Goal: Task Accomplishment & Management: Manage account settings

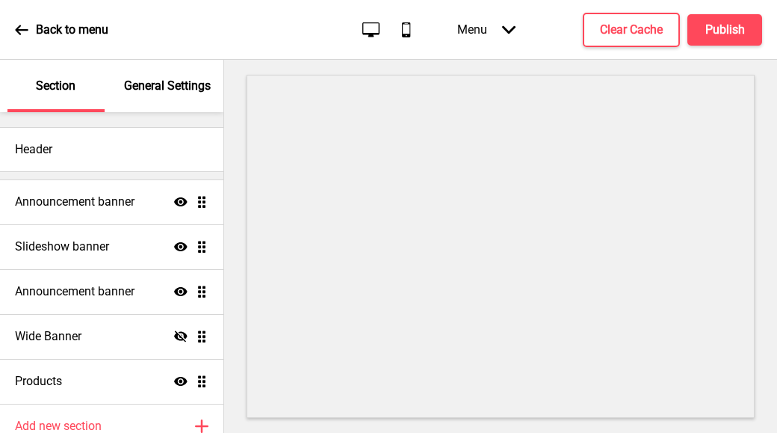
click at [164, 79] on p "General Settings" at bounding box center [167, 86] width 87 height 16
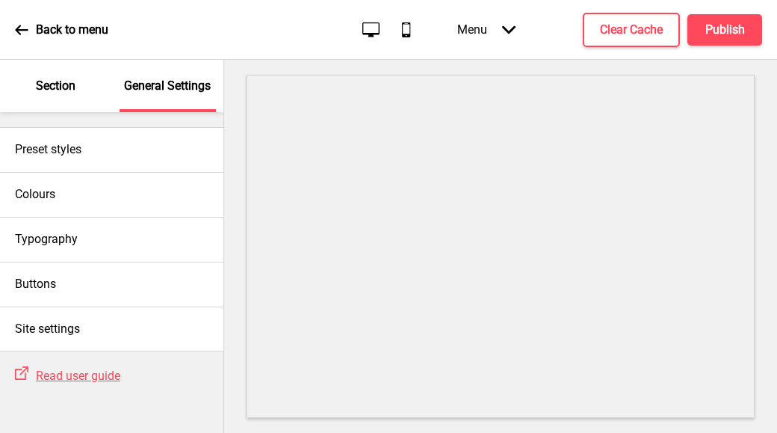
click at [44, 90] on p "Section" at bounding box center [56, 86] width 40 height 16
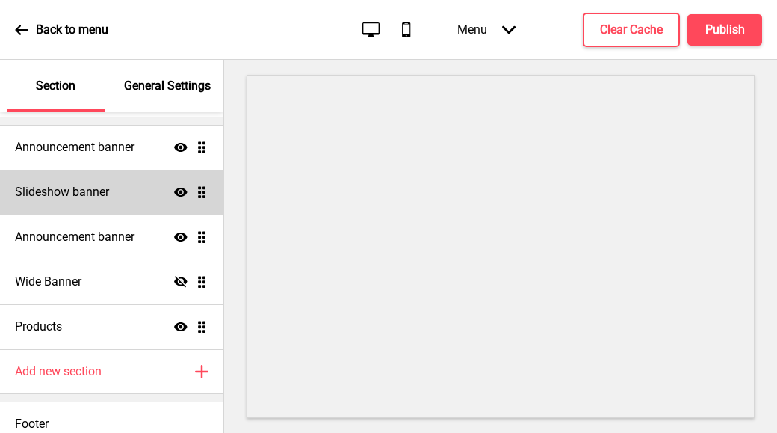
scroll to position [67, 0]
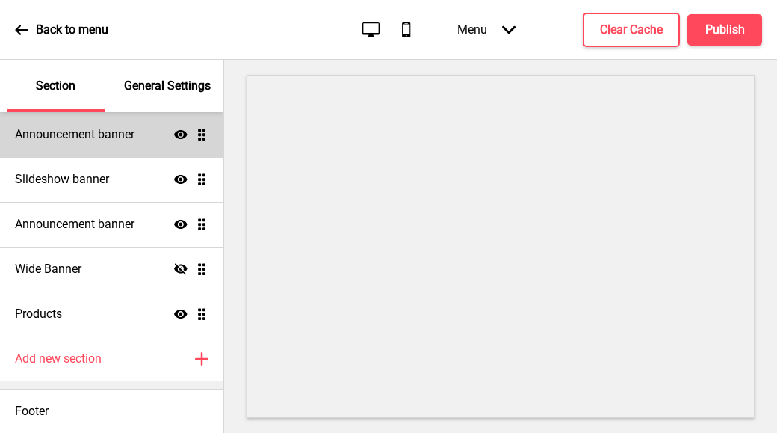
click at [102, 138] on h4 "Announcement banner" at bounding box center [75, 134] width 120 height 16
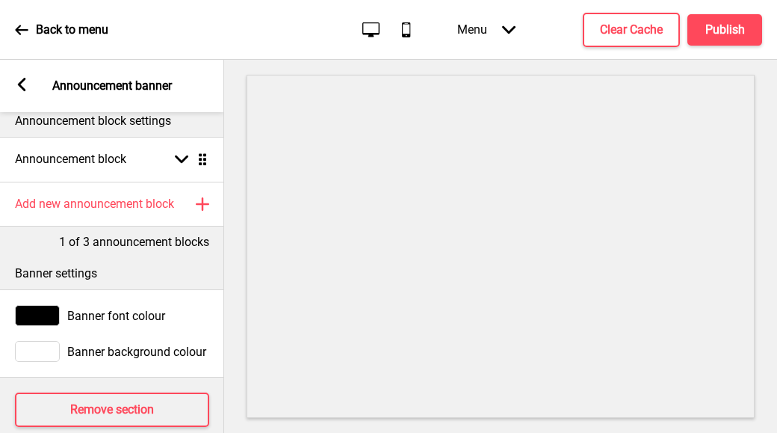
scroll to position [0, 0]
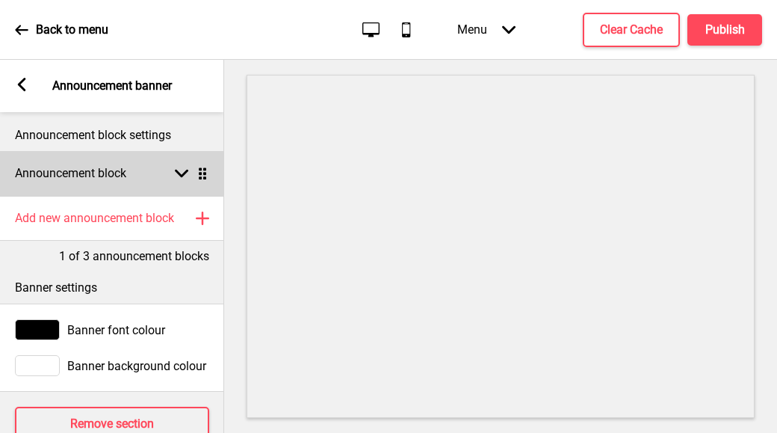
click at [114, 174] on h4 "Announcement block" at bounding box center [70, 173] width 111 height 16
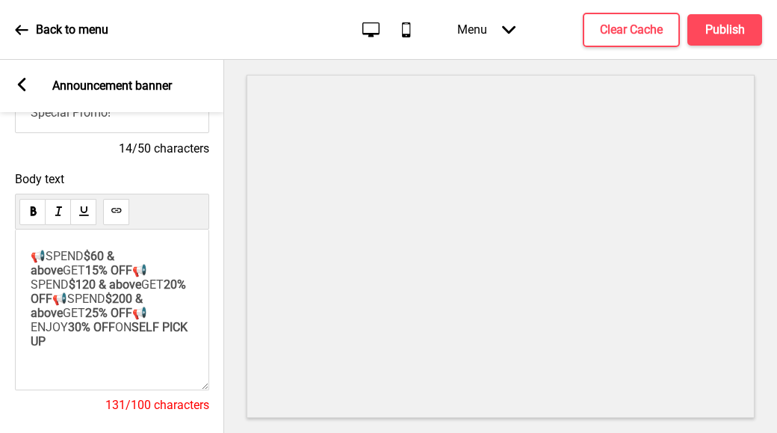
scroll to position [299, 0]
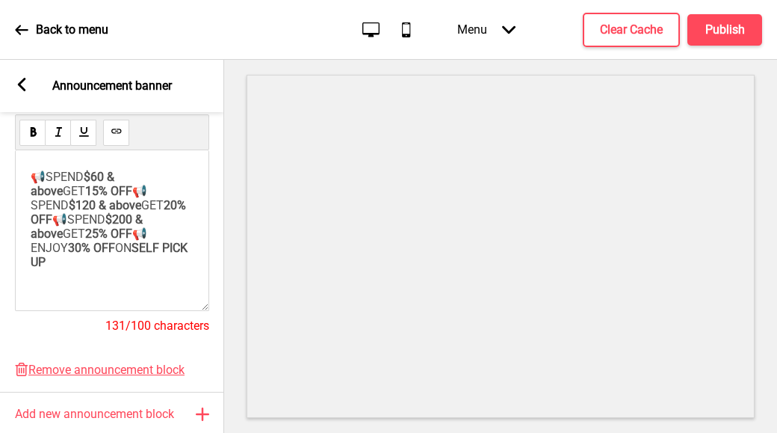
click at [85, 192] on span "15% OFF" at bounding box center [108, 191] width 47 height 14
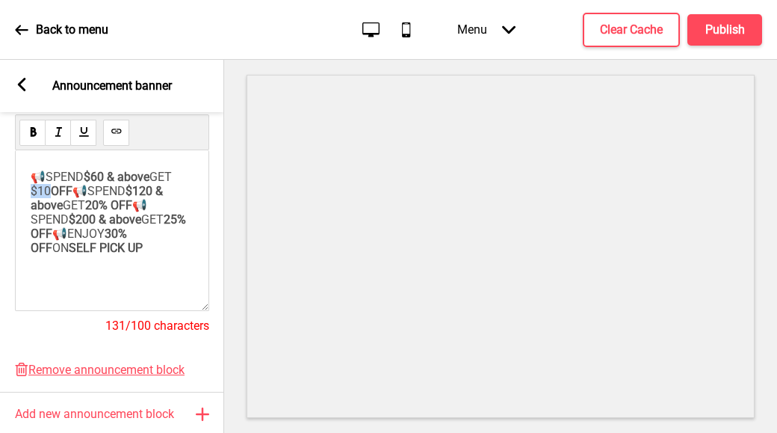
drag, startPoint x: 49, startPoint y: 194, endPoint x: 25, endPoint y: 190, distance: 24.3
click at [25, 190] on div "📢SPEND $60 & above GET $10 OFF 📢SPEND $120 & above GET 20% OFF 📢SPEND $200 & ab…" at bounding box center [112, 230] width 194 height 161
click at [133, 232] on p "📢SPEND $60 & above GET $10 OFF 📢SPEND $120 & above GET 20% OFF 📢SPEND $200 & ab…" at bounding box center [112, 219] width 163 height 99
drag, startPoint x: 78, startPoint y: 230, endPoint x: 55, endPoint y: 226, distance: 23.5
click at [85, 212] on span "20% OFF" at bounding box center [108, 205] width 47 height 14
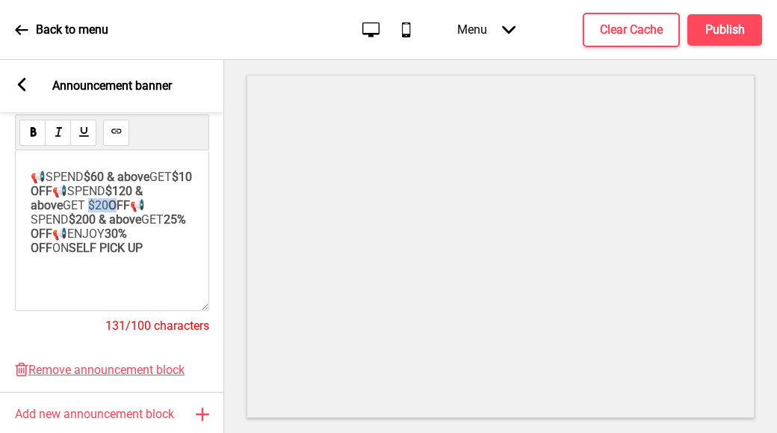
drag, startPoint x: 71, startPoint y: 223, endPoint x: 55, endPoint y: 221, distance: 15.9
click at [55, 222] on p "📢SPEND $60 & above GET $10 OFF 📢SPEND $120 & above GET $20 OFF 📢SPEND $200 & ab…" at bounding box center [112, 219] width 163 height 99
drag, startPoint x: 76, startPoint y: 259, endPoint x: 55, endPoint y: 258, distance: 21.0
click at [55, 241] on span "25% OFF" at bounding box center [110, 226] width 158 height 28
click at [85, 212] on span "$20 OFF" at bounding box center [107, 205] width 45 height 14
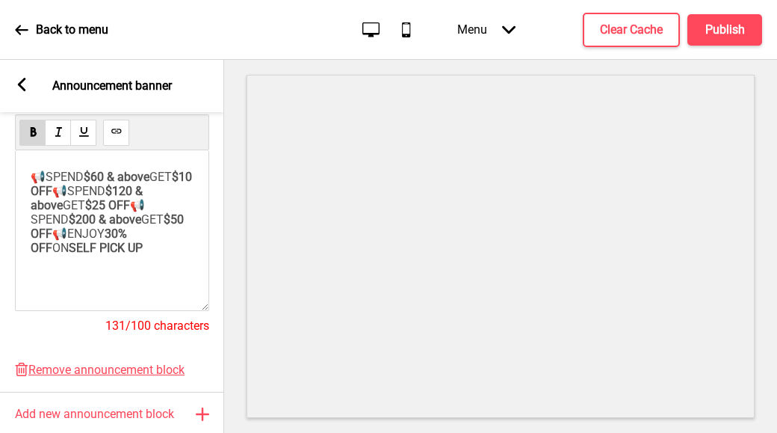
click at [170, 269] on p "📢SPEND $60 & above GET $10 OFF 📢SPEND $120 & above GET $25 OFF 📢SPEND $200 & ab…" at bounding box center [112, 219] width 163 height 99
click at [90, 249] on span "30% OFF" at bounding box center [80, 240] width 99 height 28
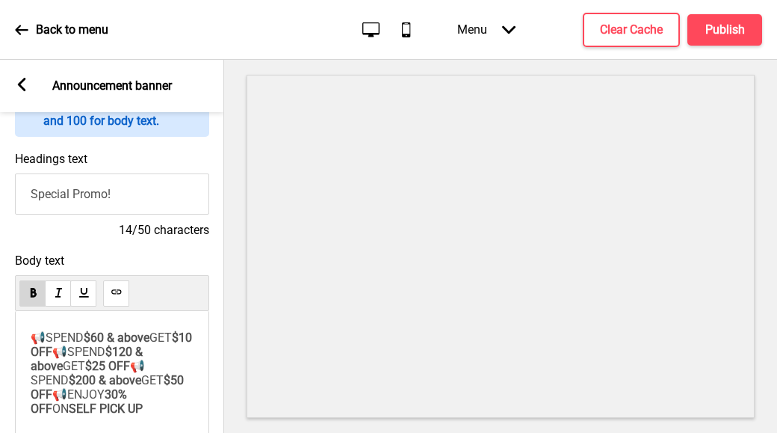
scroll to position [0, 0]
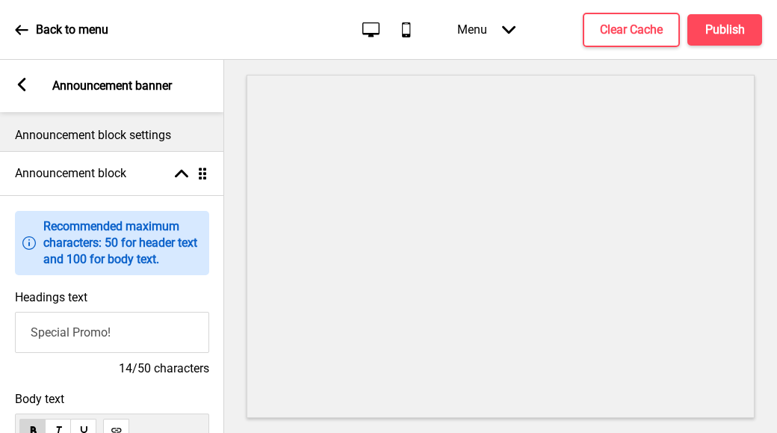
click at [29, 337] on input "Special Promo!" at bounding box center [112, 332] width 194 height 41
click at [173, 334] on input "[PERSON_NAME] Exclusive Special Promo!" at bounding box center [112, 332] width 194 height 41
type input "[PERSON_NAME] September Promo!"
click at [722, 23] on h4 "Publish" at bounding box center [726, 30] width 40 height 16
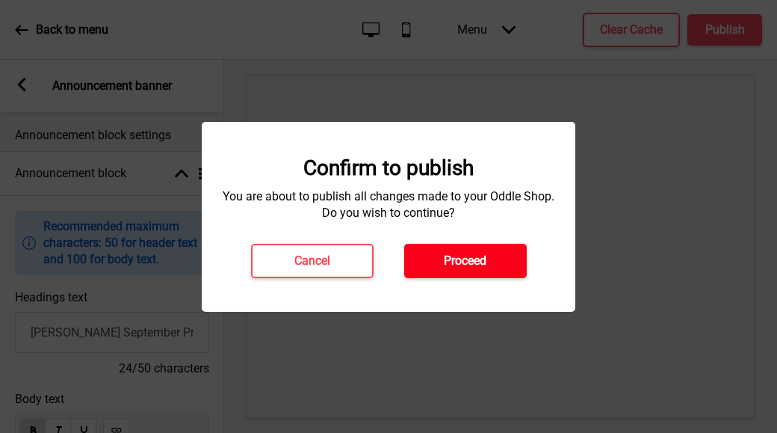
click at [436, 256] on button "Proceed" at bounding box center [465, 261] width 123 height 34
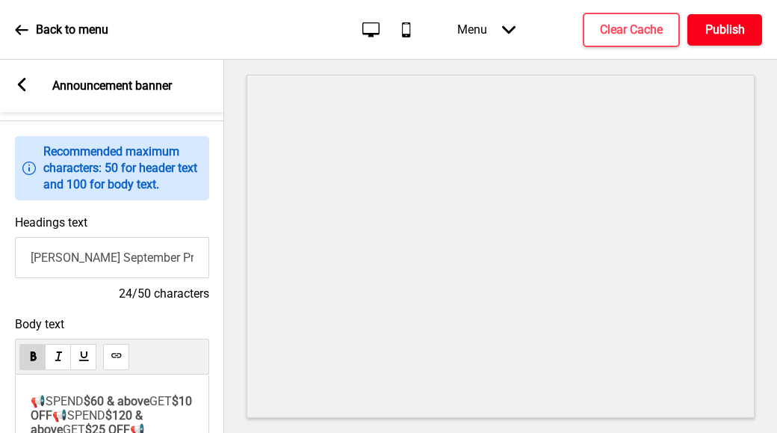
scroll to position [224, 0]
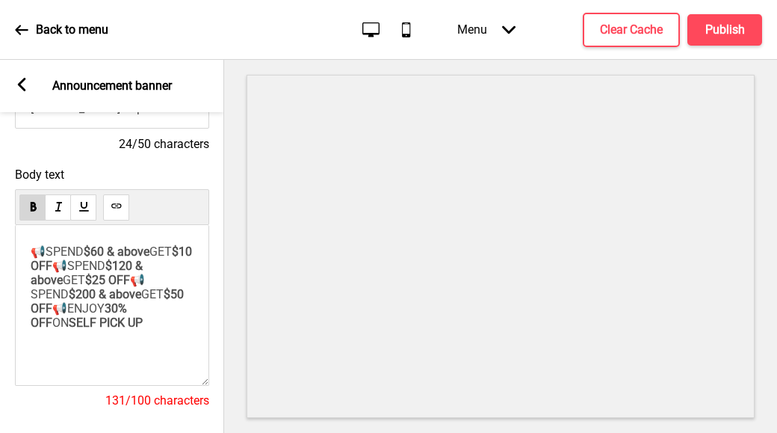
click at [107, 291] on span "$200 & above" at bounding box center [105, 294] width 73 height 14
click at [85, 273] on span "$25 OFF" at bounding box center [107, 280] width 45 height 14
click at [176, 272] on p "📢SPEND $60 & above GET $10 OFF 📢SPEND $120 & above GET $20 OFF 📢SPEND $250 & ab…" at bounding box center [112, 293] width 163 height 99
click at [73, 315] on span "$50 OFF" at bounding box center [109, 301] width 156 height 28
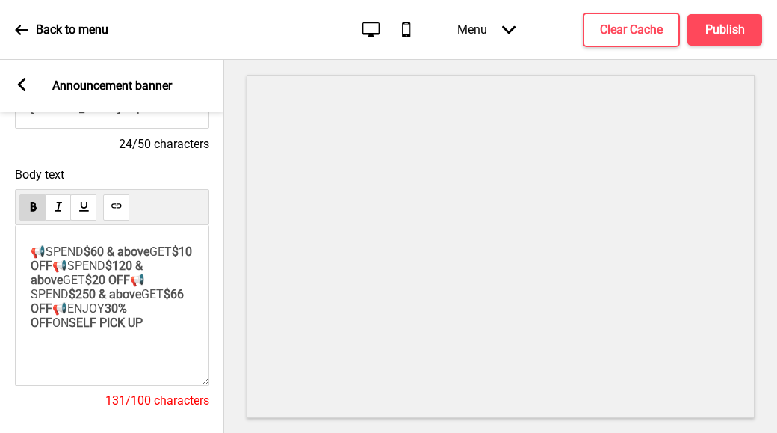
click at [85, 287] on span "$20 OFF" at bounding box center [107, 280] width 45 height 14
click at [49, 271] on span "$10 OFF" at bounding box center [113, 258] width 164 height 28
click at [85, 273] on span "$26 OFF" at bounding box center [107, 280] width 45 height 14
click at [74, 309] on span "$66 OFF" at bounding box center [109, 301] width 156 height 28
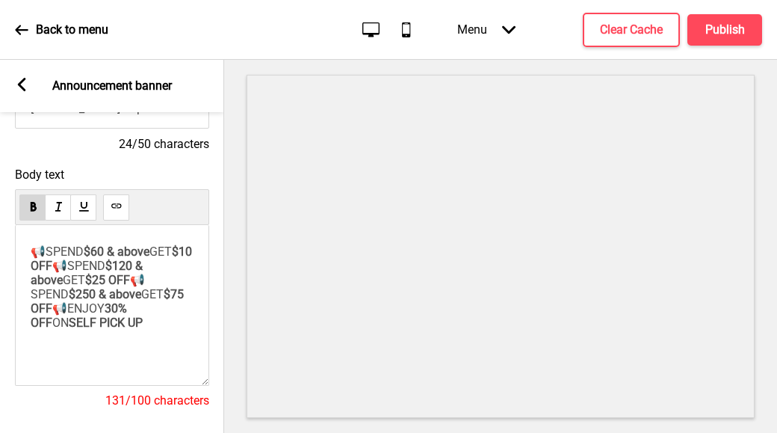
click at [108, 344] on p "📢SPEND $60 & above GET $10 OFF 📢SPEND $120 & above GET $25 OFF 📢SPEND $250 & ab…" at bounding box center [112, 293] width 163 height 99
click at [85, 276] on span "$25 OFF" at bounding box center [107, 280] width 45 height 14
click at [51, 272] on span "$10 OFF" at bounding box center [113, 258] width 164 height 28
click at [85, 287] on span "$25 OFF" at bounding box center [107, 280] width 45 height 14
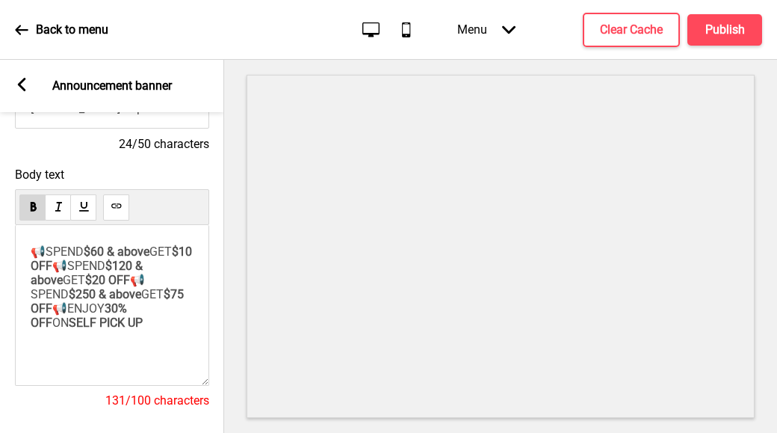
click at [71, 315] on span "$75 OFF" at bounding box center [109, 301] width 156 height 28
click at [49, 273] on span "$10 OFF" at bounding box center [113, 258] width 164 height 28
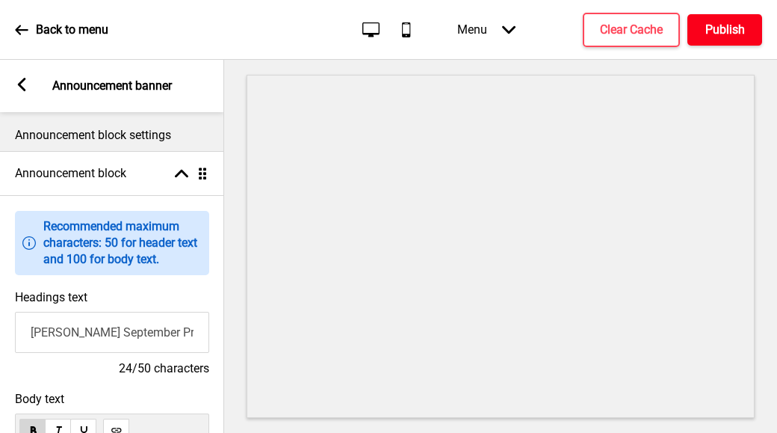
click at [727, 35] on h4 "Publish" at bounding box center [726, 30] width 40 height 16
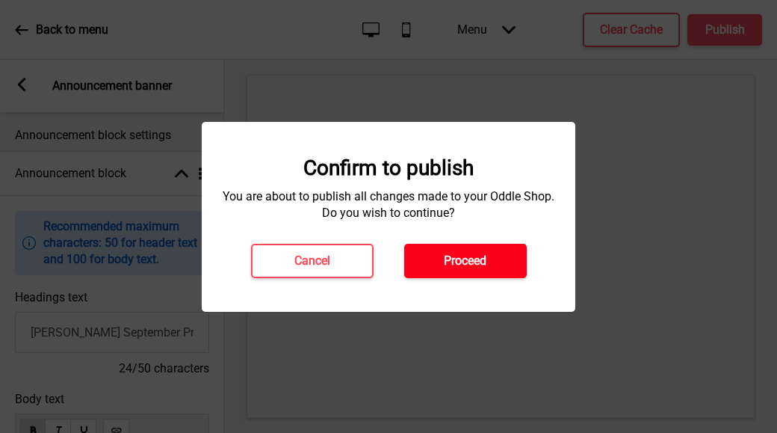
click at [494, 249] on button "Proceed" at bounding box center [465, 261] width 123 height 34
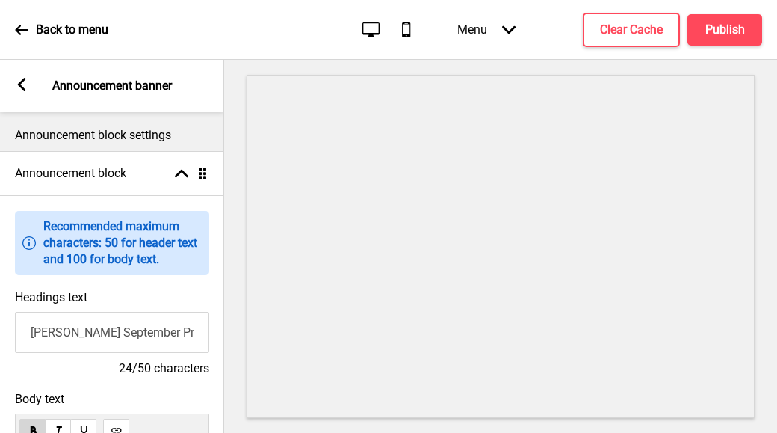
drag, startPoint x: 239, startPoint y: 202, endPoint x: 30, endPoint y: 85, distance: 239.6
click at [30, 85] on div "Arrow left Announcement banner" at bounding box center [112, 86] width 224 height 52
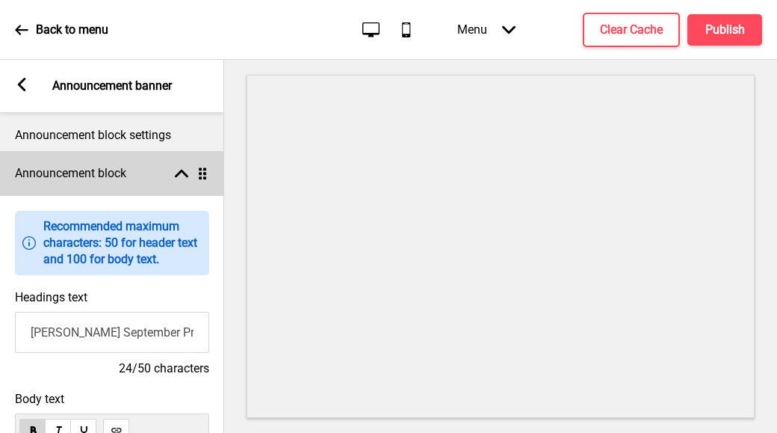
click at [188, 170] on rect at bounding box center [181, 173] width 13 height 13
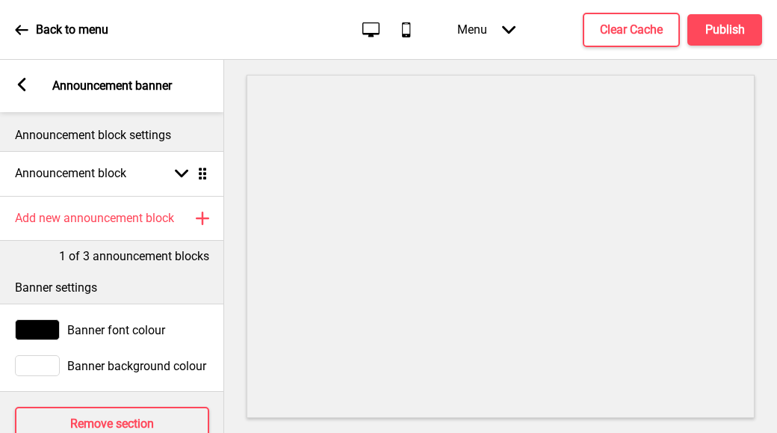
click at [14, 25] on div "Back to menu Desktop Mobile Menu Arrow down Product Page Store Information Chec…" at bounding box center [388, 30] width 777 height 60
click at [31, 24] on div "Back to menu" at bounding box center [61, 30] width 93 height 40
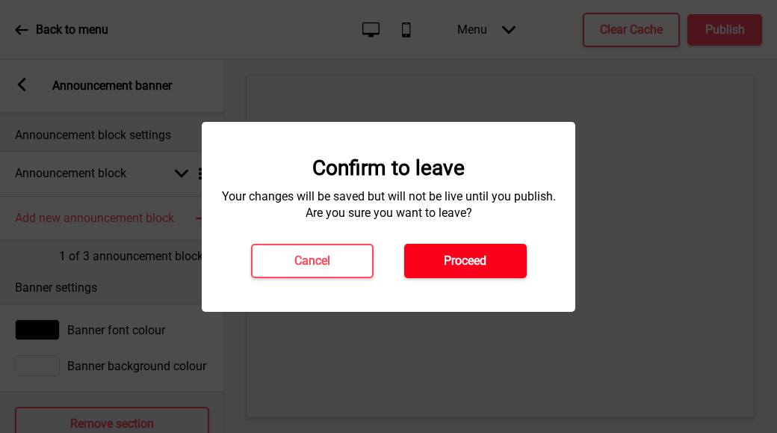
click at [499, 271] on button "Proceed" at bounding box center [465, 261] width 123 height 34
